Goal: Task Accomplishment & Management: Manage account settings

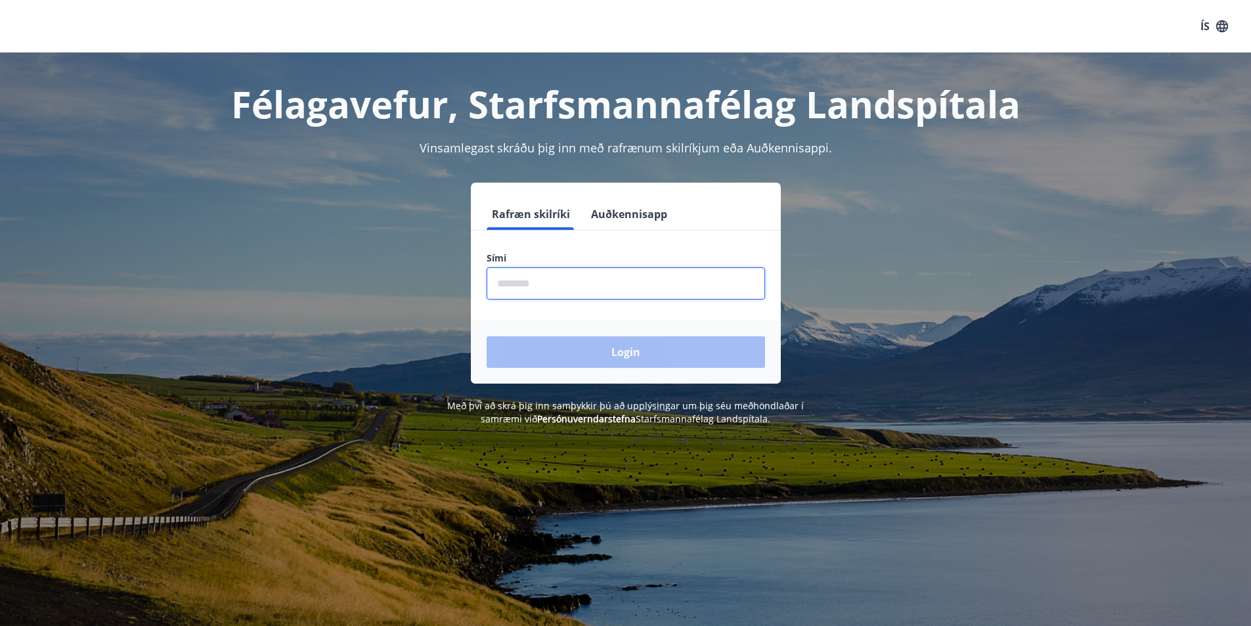
click at [554, 291] on input "phone" at bounding box center [626, 283] width 278 height 32
type input "********"
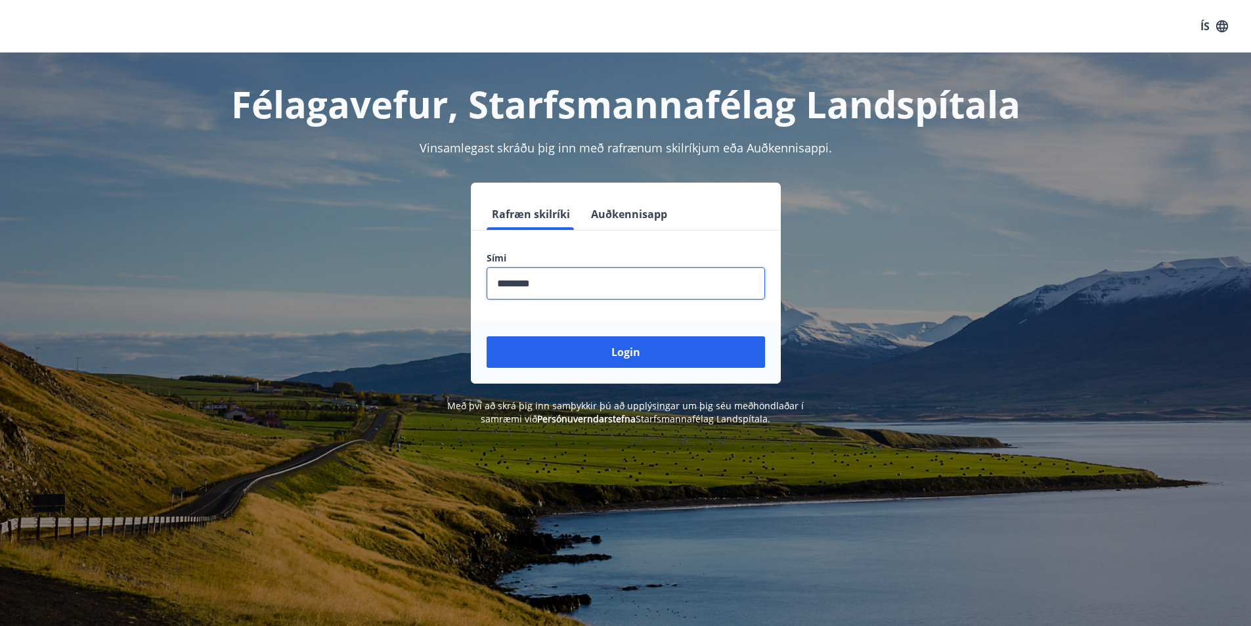
click at [487, 336] on button "Login" at bounding box center [626, 352] width 278 height 32
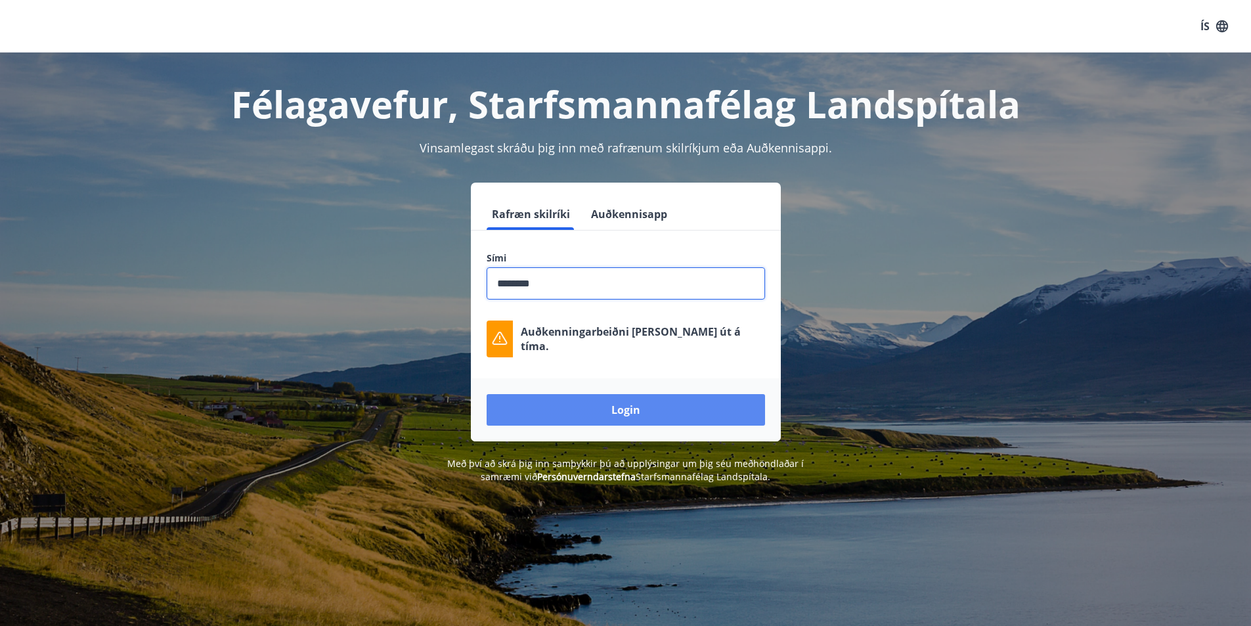
click at [635, 414] on button "Login" at bounding box center [626, 410] width 278 height 32
